Goal: Navigation & Orientation: Find specific page/section

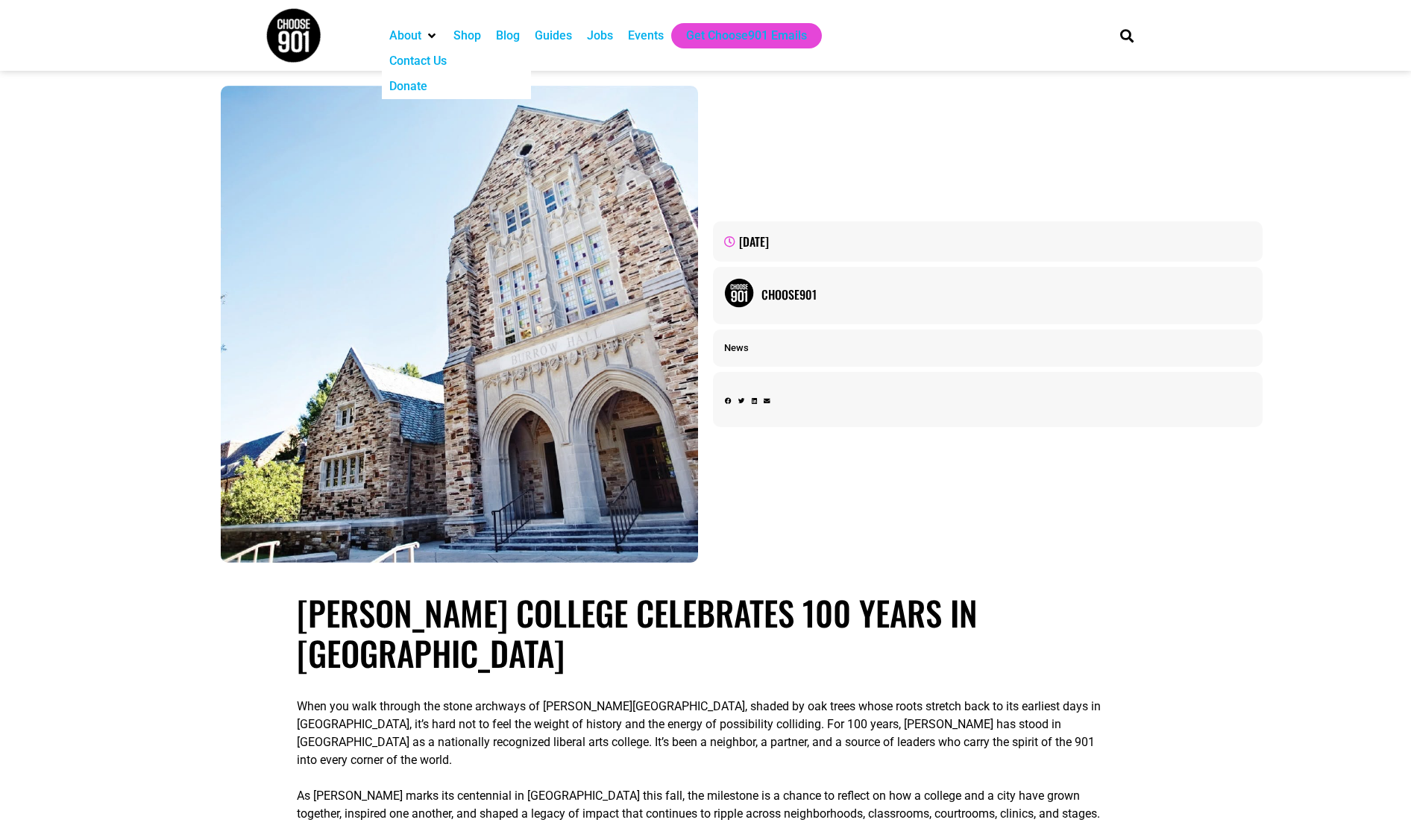
click at [410, 38] on div "About" at bounding box center [405, 36] width 32 height 18
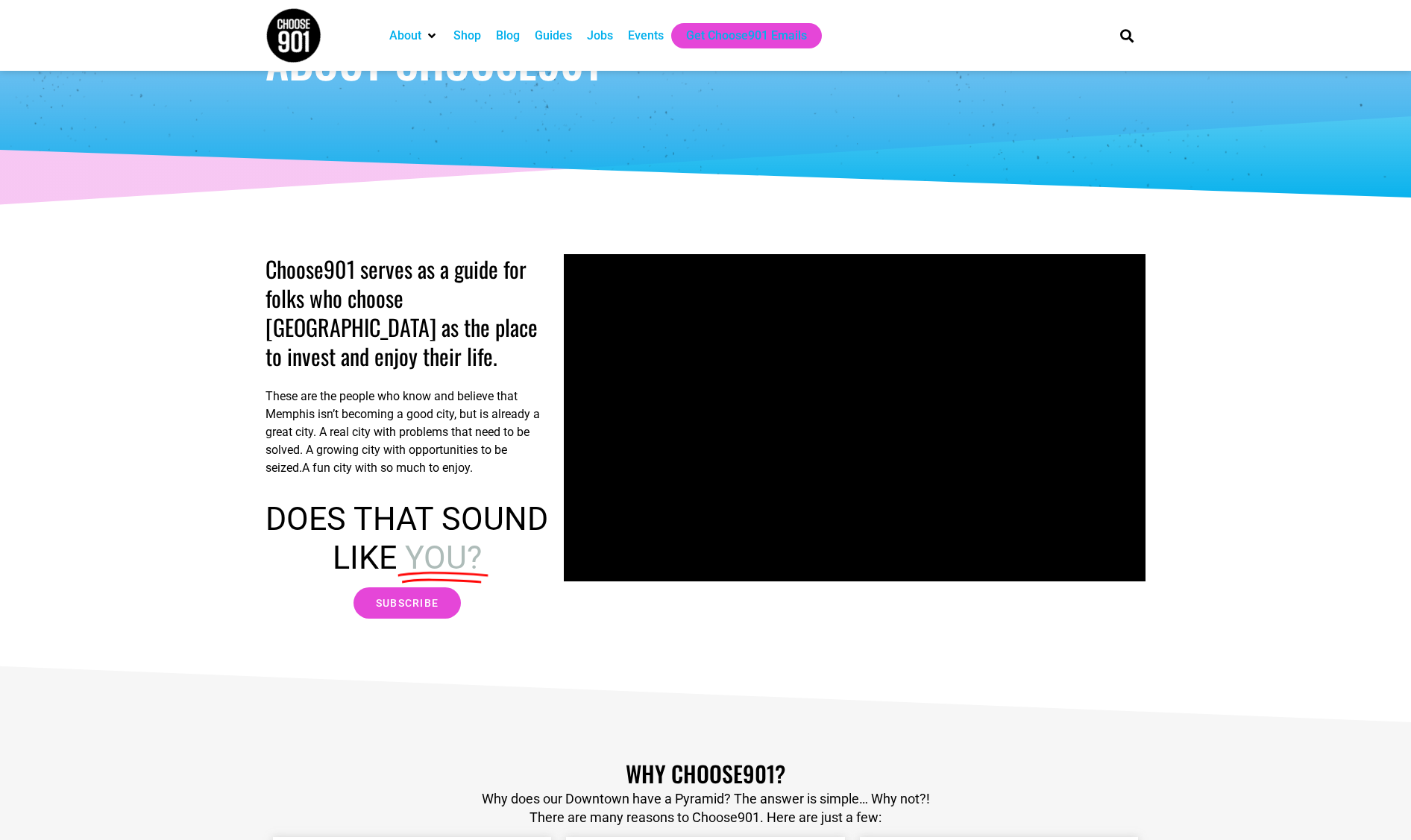
scroll to position [224, 0]
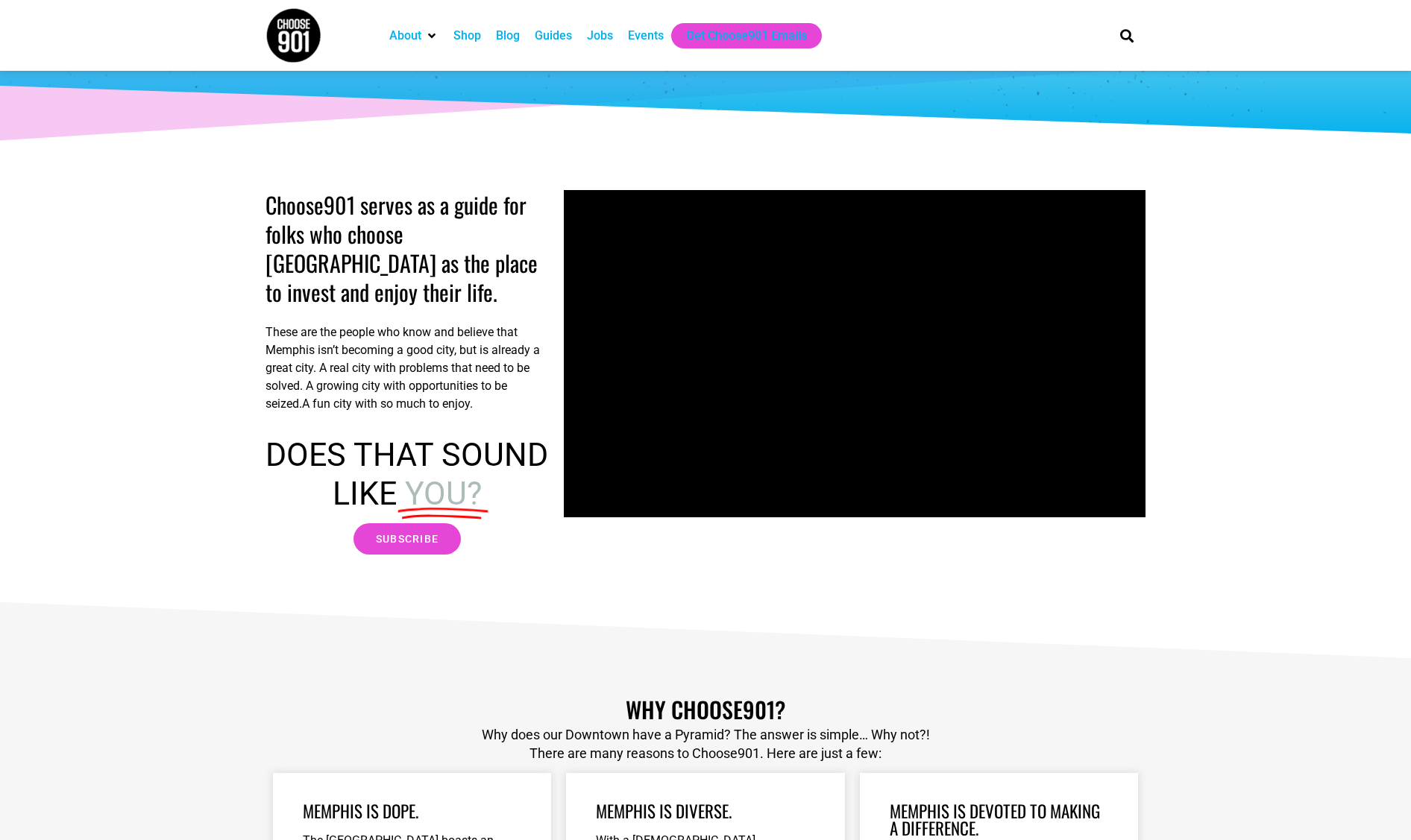
click at [498, 37] on div "Blog" at bounding box center [508, 36] width 24 height 18
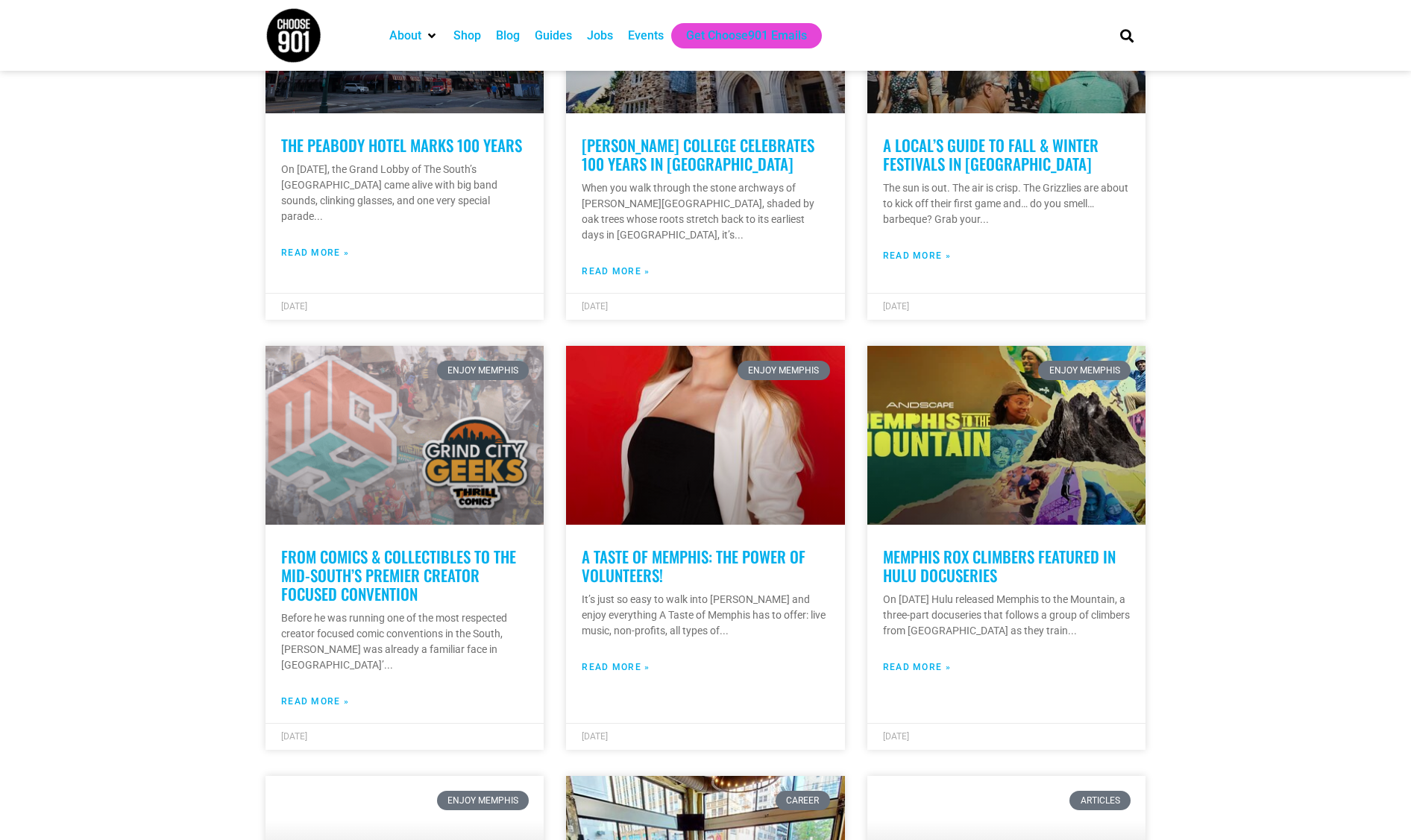
scroll to position [522, 0]
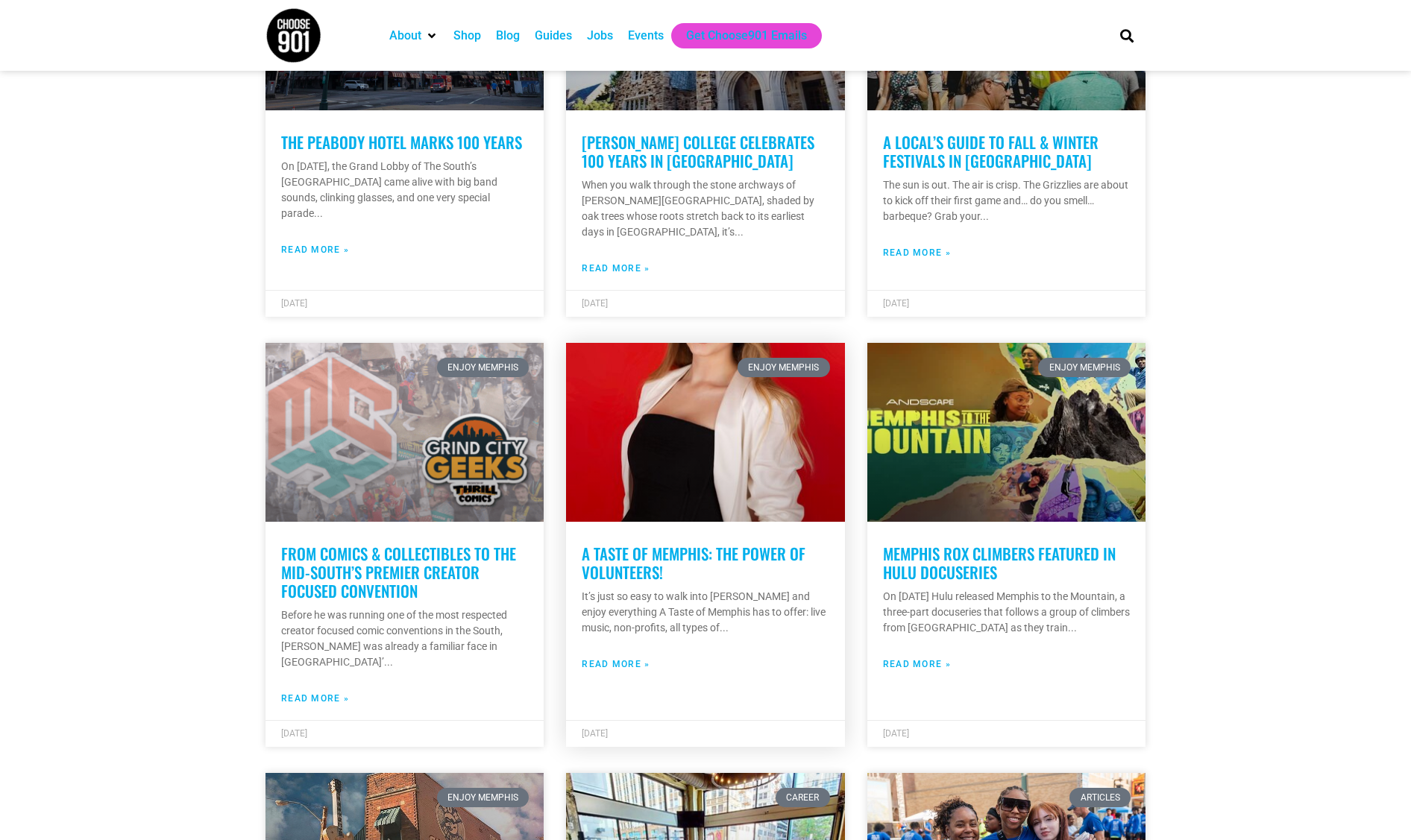
click at [641, 565] on link "A Taste of Memphis: the power of volunteers!" at bounding box center [693, 563] width 224 height 42
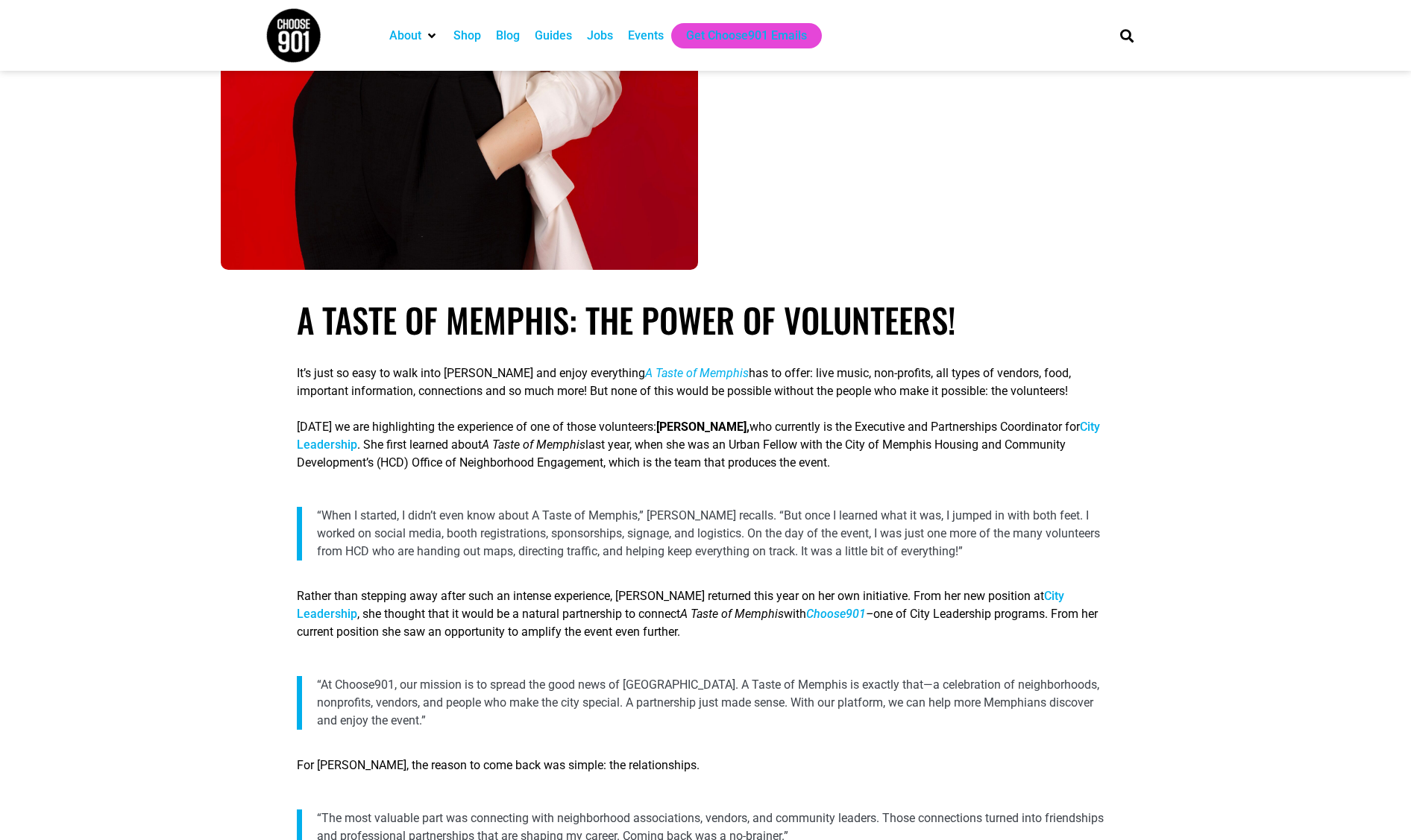
scroll to position [671, 0]
